Goal: Task Accomplishment & Management: Use online tool/utility

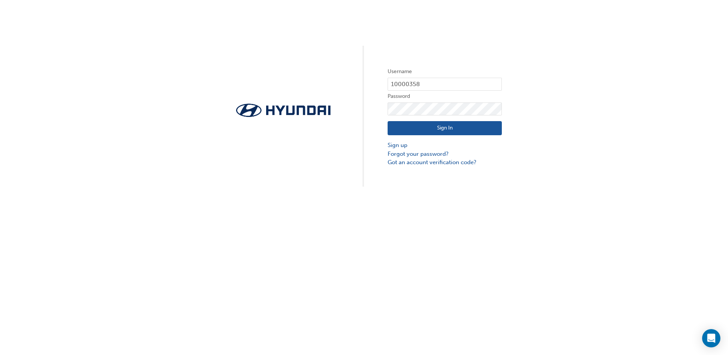
click at [432, 129] on button "Sign In" at bounding box center [445, 128] width 114 height 14
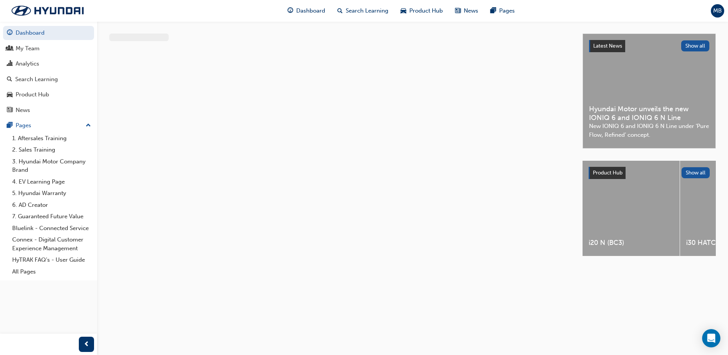
click at [88, 48] on div "My Team" at bounding box center [48, 49] width 83 height 10
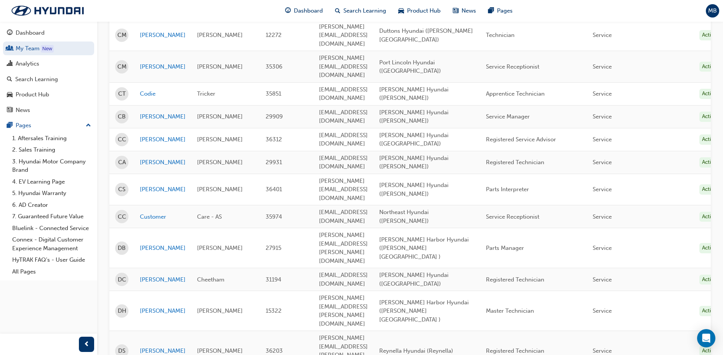
scroll to position [941, 0]
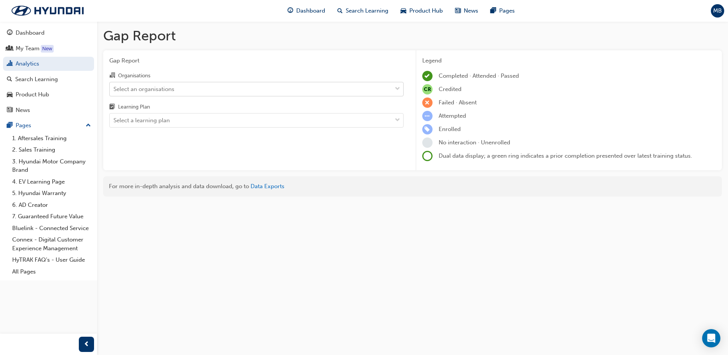
click at [144, 91] on div "Select an organisations" at bounding box center [144, 89] width 61 height 9
click at [114, 91] on input "Organisations Select an organisations" at bounding box center [114, 88] width 1 height 6
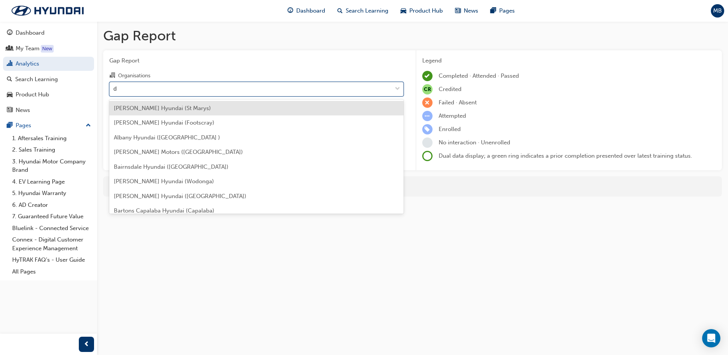
type input "du"
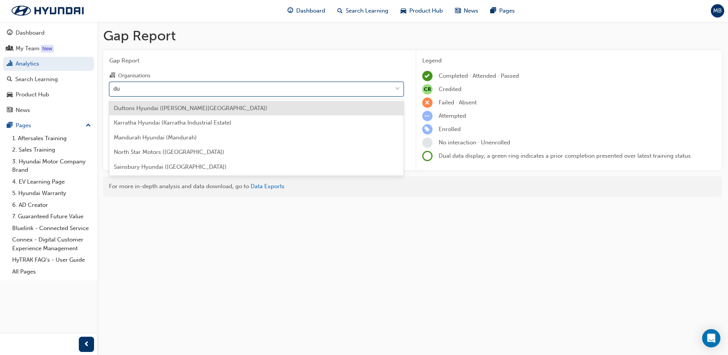
click at [142, 109] on span "Duttons Hyundai ([PERSON_NAME][GEOGRAPHIC_DATA])" at bounding box center [191, 108] width 154 height 7
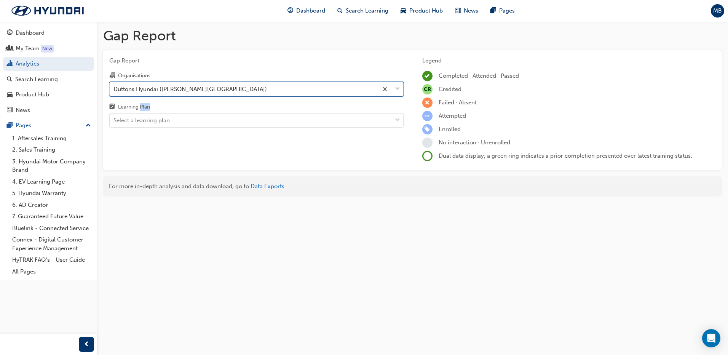
click at [142, 109] on div "Learning Plan" at bounding box center [134, 107] width 32 height 8
click at [114, 117] on input "Learning Plan Select a learning plan" at bounding box center [114, 120] width 1 height 6
drag, startPoint x: 142, startPoint y: 109, endPoint x: 142, endPoint y: 119, distance: 10.7
click at [142, 119] on div "Select a learning plan" at bounding box center [142, 120] width 56 height 9
click at [114, 119] on input "Learning Plan Select a learning plan" at bounding box center [114, 120] width 1 height 6
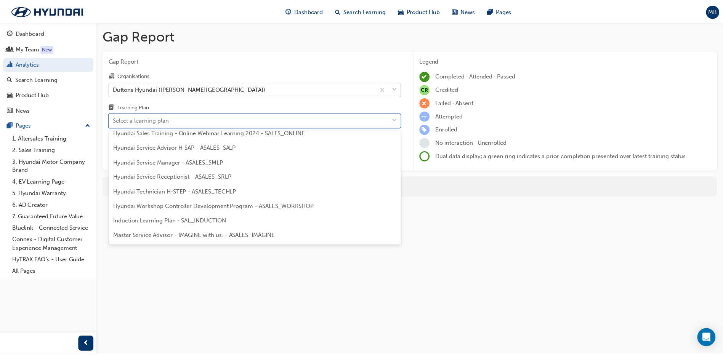
scroll to position [229, 0]
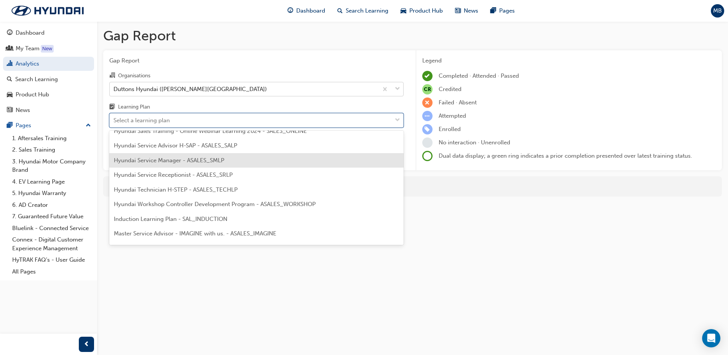
click at [160, 165] on div "Hyundai Service Manager - ASALES_SMLP" at bounding box center [256, 160] width 294 height 15
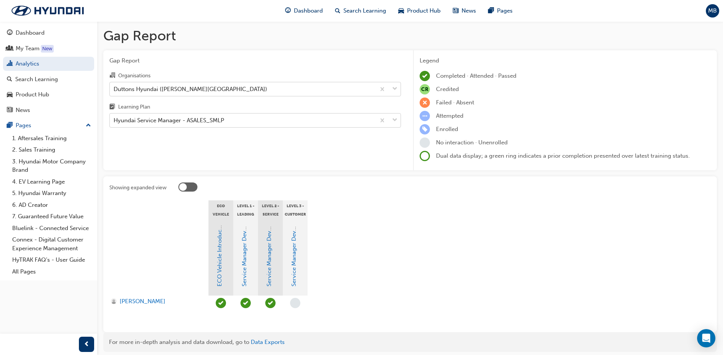
click at [170, 120] on div "Hyundai Service Manager - ASALES_SMLP" at bounding box center [169, 120] width 110 height 9
click at [114, 120] on input "Learning Plan Hyundai Service Manager - ASALES_SMLP" at bounding box center [114, 120] width 1 height 6
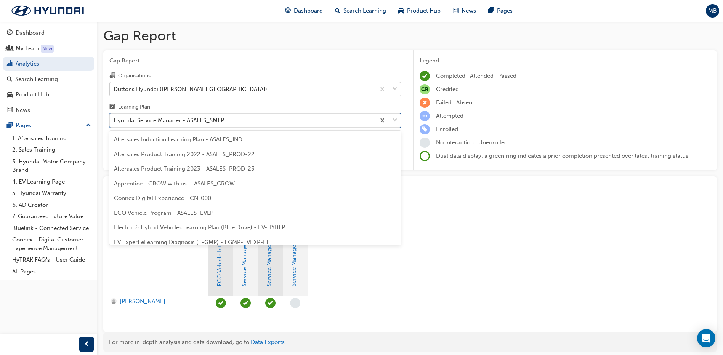
scroll to position [157, 0]
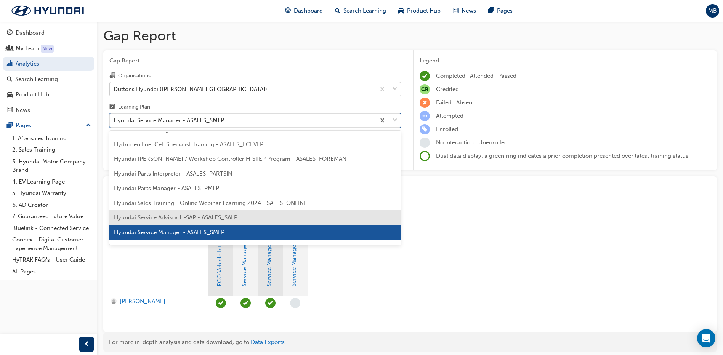
click at [141, 210] on div "Hyundai Service Advisor H-SAP - ASALES_SALP" at bounding box center [254, 217] width 291 height 15
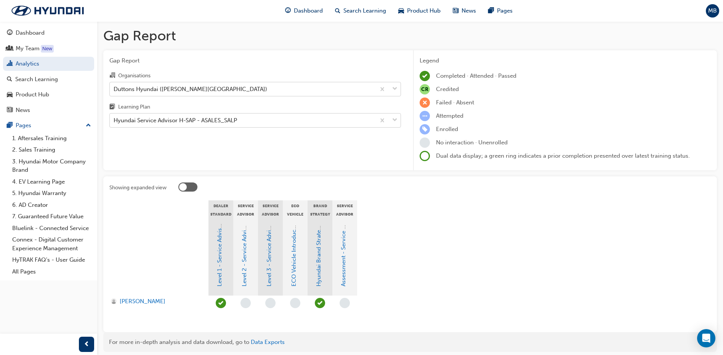
click at [171, 119] on div "Hyundai Service Advisor H-SAP - ASALES_SALP" at bounding box center [175, 120] width 123 height 9
click at [114, 119] on input "Learning Plan Hyundai Service Advisor H-SAP - ASALES_SALP" at bounding box center [114, 120] width 1 height 6
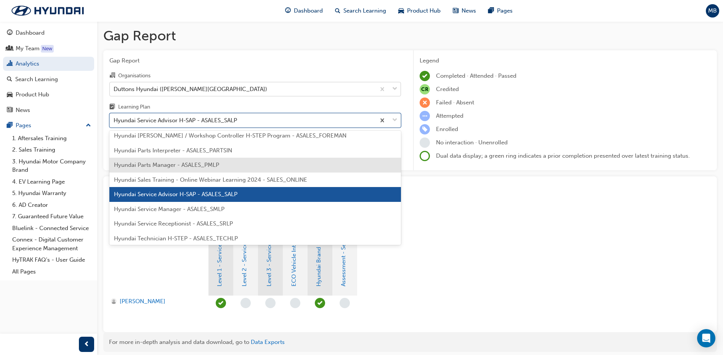
scroll to position [218, 0]
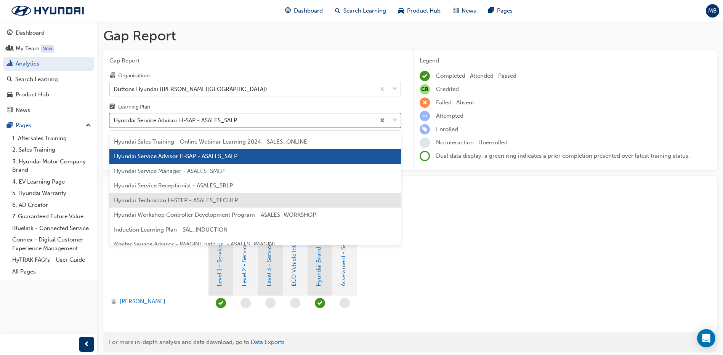
click at [177, 201] on span "Hyundai Technician H-STEP - ASALES_TECHLP" at bounding box center [176, 200] width 124 height 7
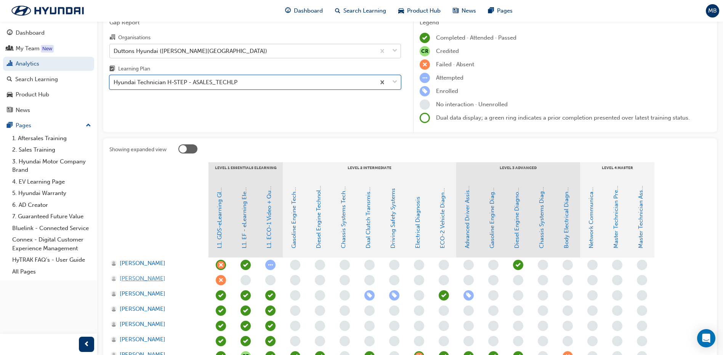
scroll to position [76, 0]
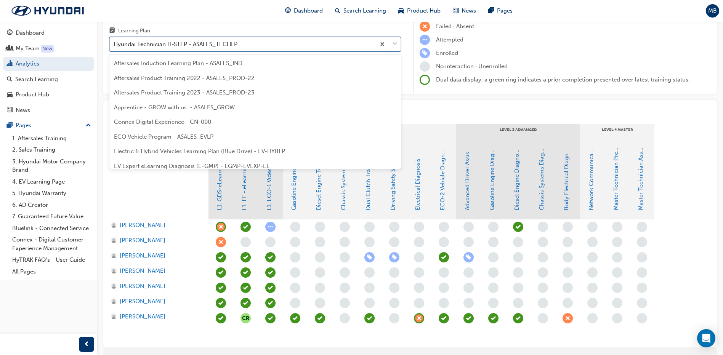
click at [214, 46] on div "Hyundai Technician H-STEP - ASALES_TECHLP" at bounding box center [176, 44] width 124 height 9
click at [114, 46] on input "Learning Plan option Hyundai Technician H-STEP - ASALES_TECHLP, selected. optio…" at bounding box center [114, 44] width 1 height 6
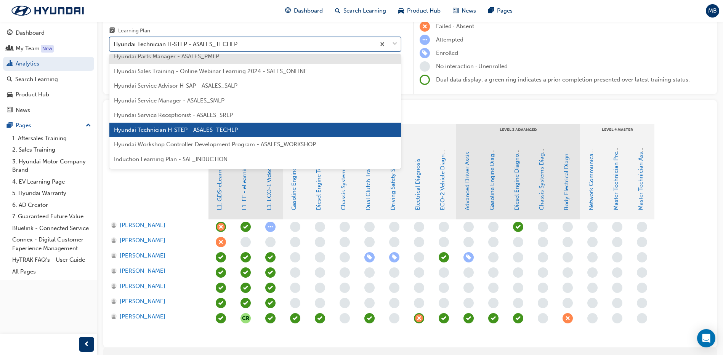
scroll to position [224, 0]
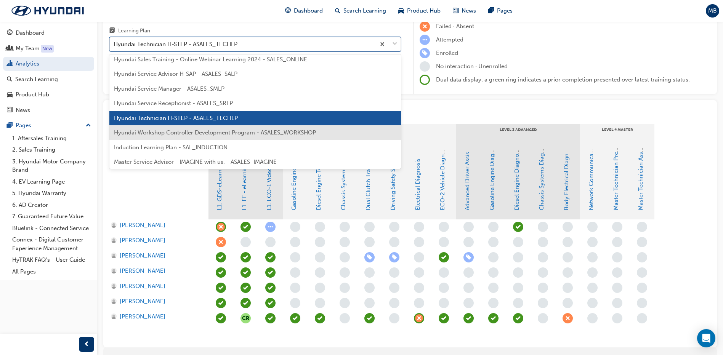
click at [208, 133] on span "Hyundai Workshop Controller Development Program - ASALES_WORKSHOP" at bounding box center [215, 132] width 202 height 7
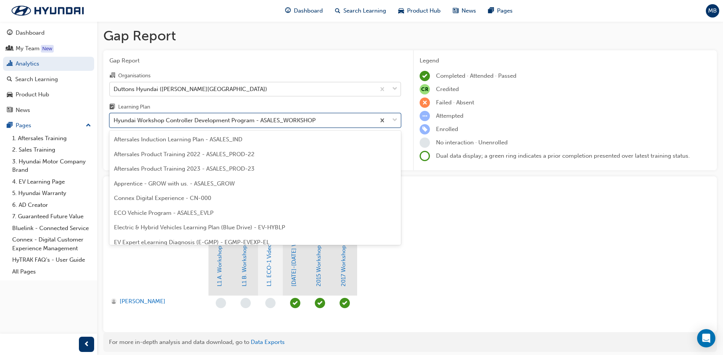
click at [211, 122] on div "Hyundai Workshop Controller Development Program - ASALES_WORKSHOP" at bounding box center [215, 120] width 202 height 9
click at [114, 122] on input "Learning Plan option Hyundai Workshop Controller Development Program - ASALES_W…" at bounding box center [114, 120] width 1 height 6
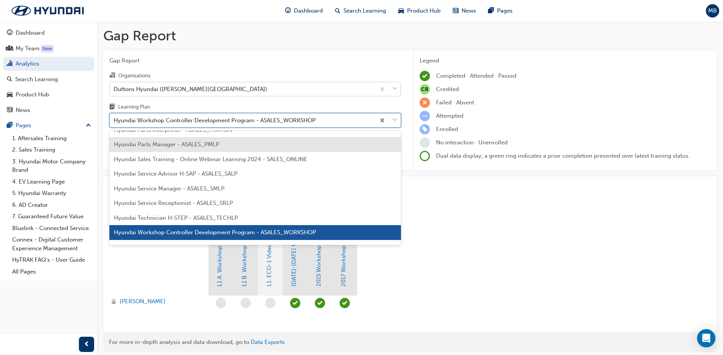
click at [224, 147] on div "Hyundai Parts Manager - ASALES_PMLP" at bounding box center [254, 144] width 291 height 15
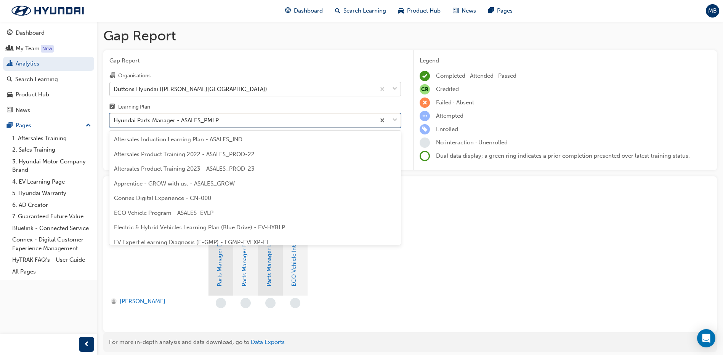
click at [208, 122] on div "Hyundai Parts Manager - ASALES_PMLP" at bounding box center [166, 120] width 105 height 9
click at [114, 122] on input "Learning Plan option Hyundai Parts Manager - ASALES_PMLP, selected. option Hyun…" at bounding box center [114, 120] width 1 height 6
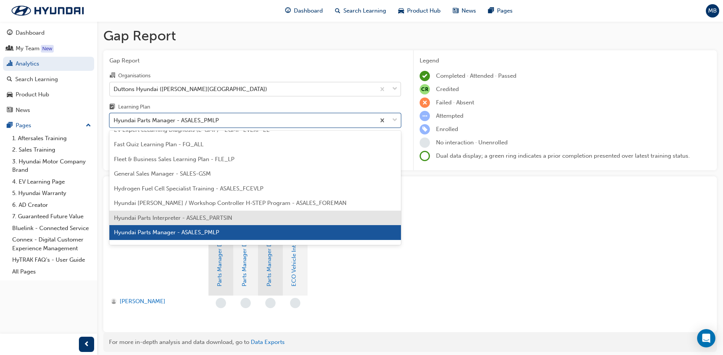
click at [174, 213] on div "Hyundai Parts Interpreter - ASALES_PARTSIN" at bounding box center [254, 218] width 291 height 15
